Goal: Task Accomplishment & Management: Manage account settings

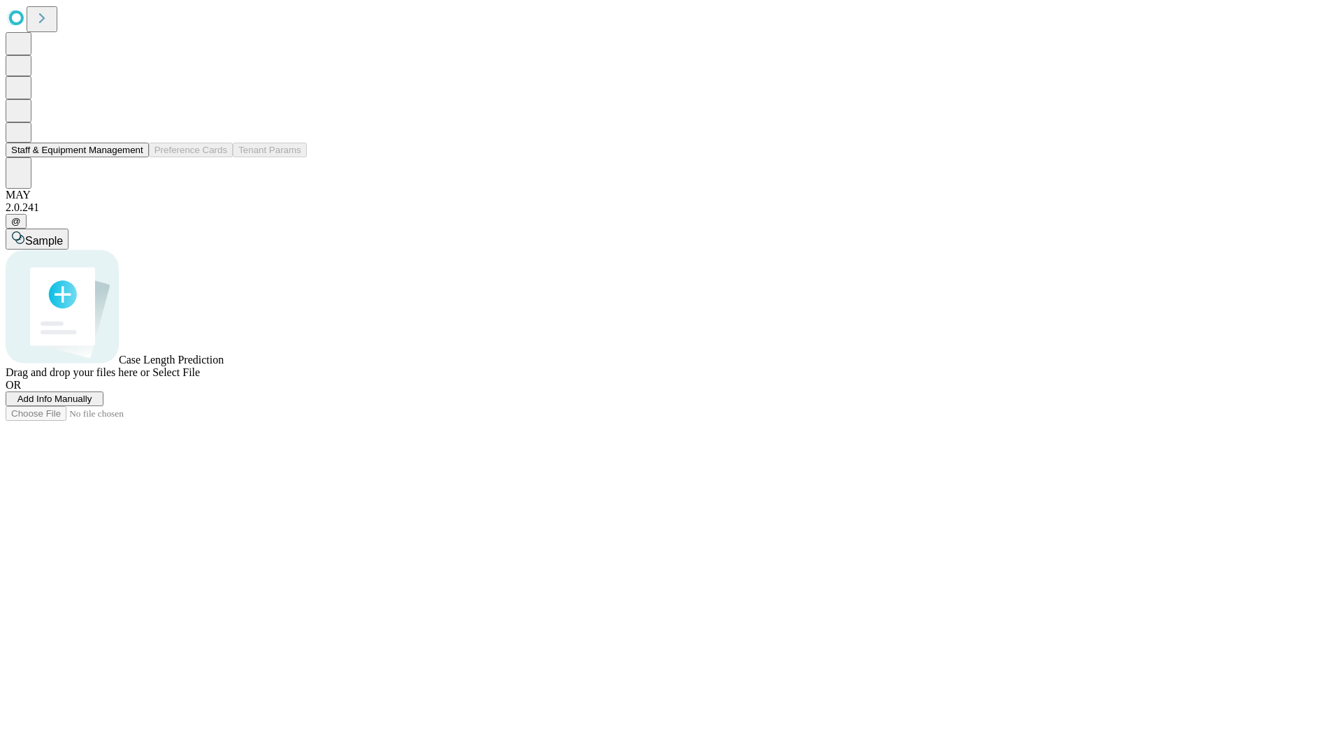
click at [134, 157] on button "Staff & Equipment Management" at bounding box center [77, 150] width 143 height 15
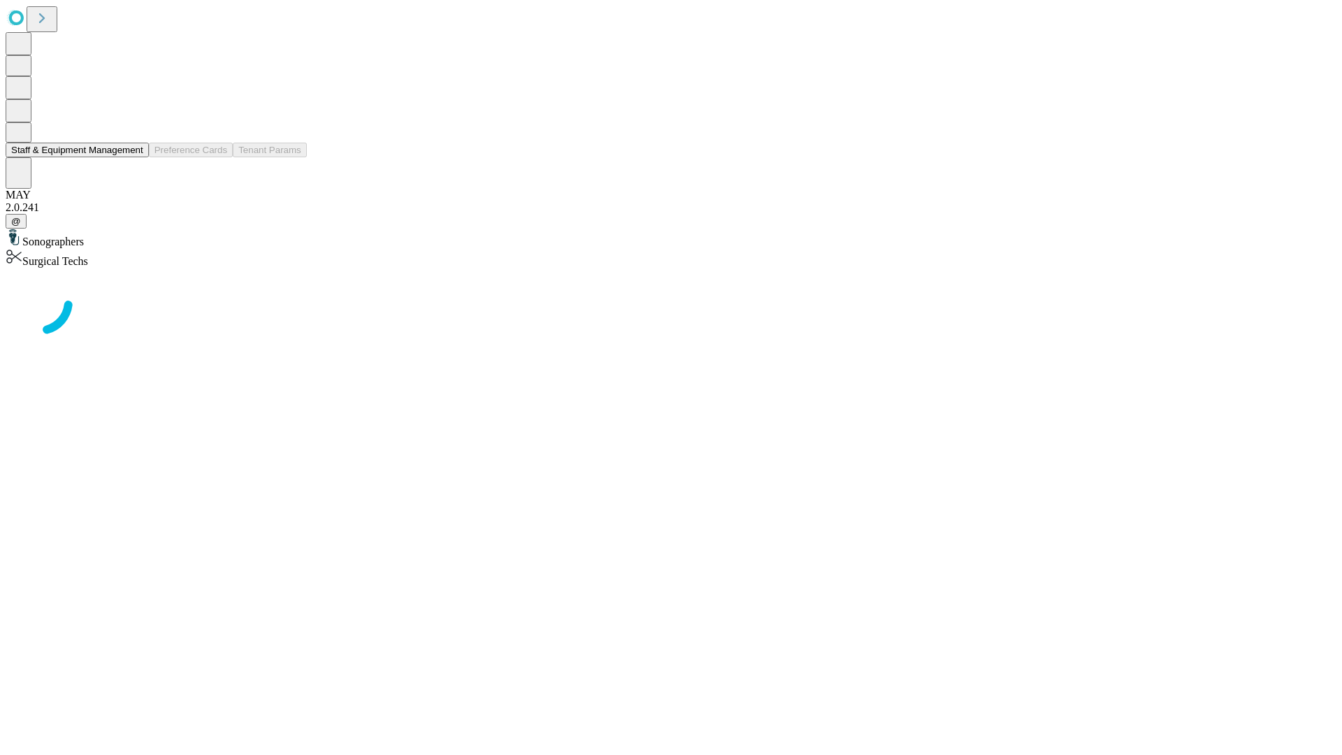
click at [134, 157] on button "Staff & Equipment Management" at bounding box center [77, 150] width 143 height 15
